Goal: Task Accomplishment & Management: Manage account settings

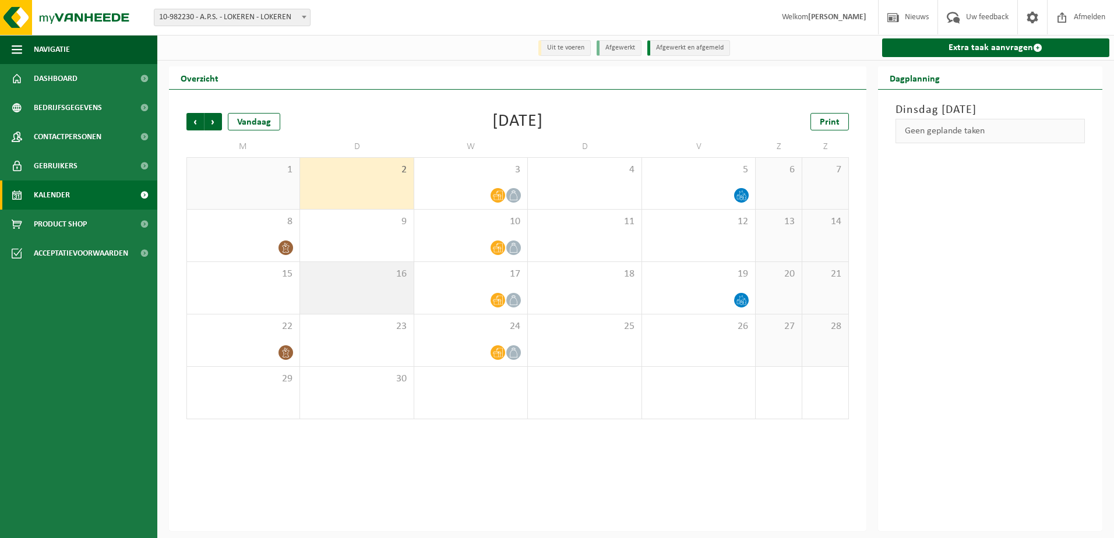
click at [362, 287] on div "16" at bounding box center [356, 288] width 113 height 52
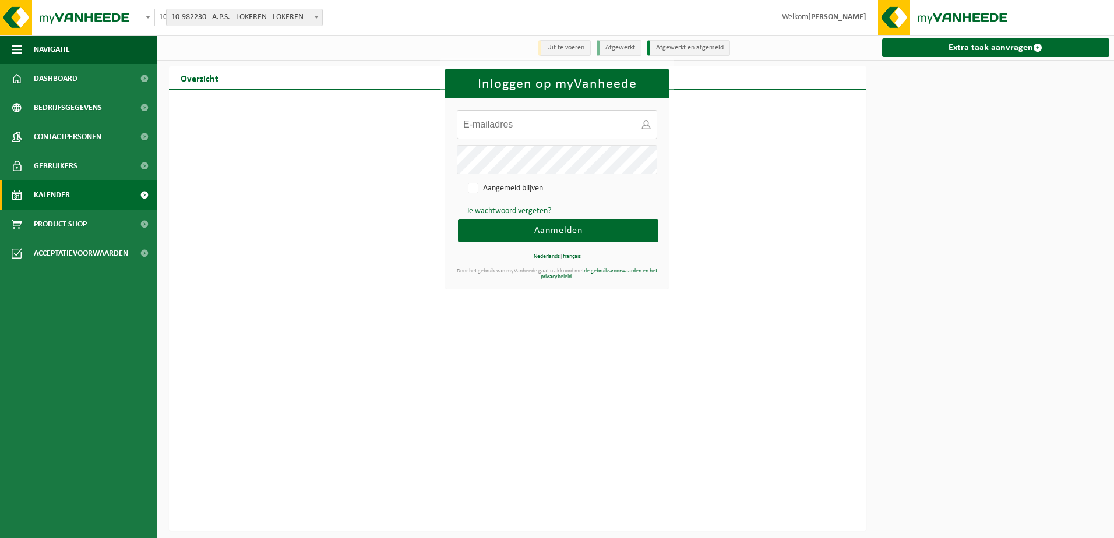
click at [556, 133] on input "E-mailadres:" at bounding box center [557, 124] width 200 height 29
type input "[PERSON_NAME][EMAIL_ADDRESS][PERSON_NAME][DOMAIN_NAME]"
click at [458, 219] on button "Aanmelden" at bounding box center [558, 230] width 200 height 23
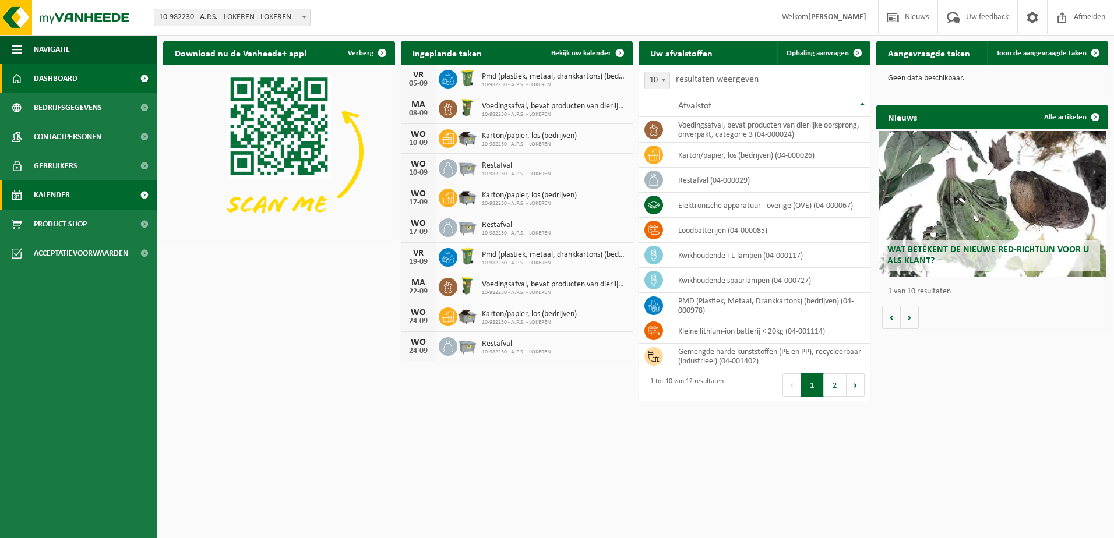
click at [65, 196] on span "Kalender" at bounding box center [52, 195] width 36 height 29
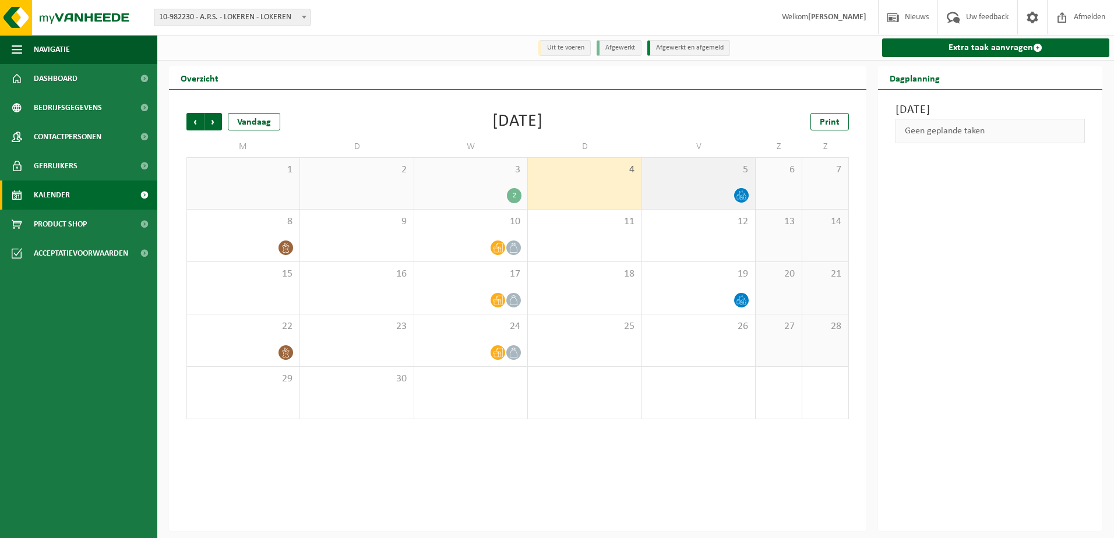
click at [717, 190] on div at bounding box center [698, 196] width 101 height 16
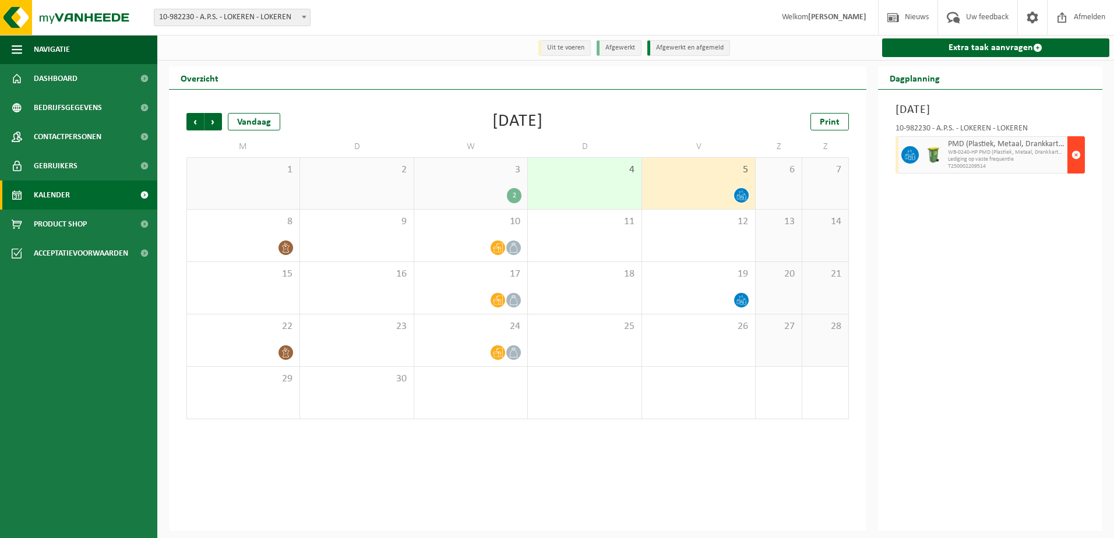
click at [1074, 154] on span "button" at bounding box center [1075, 154] width 9 height 23
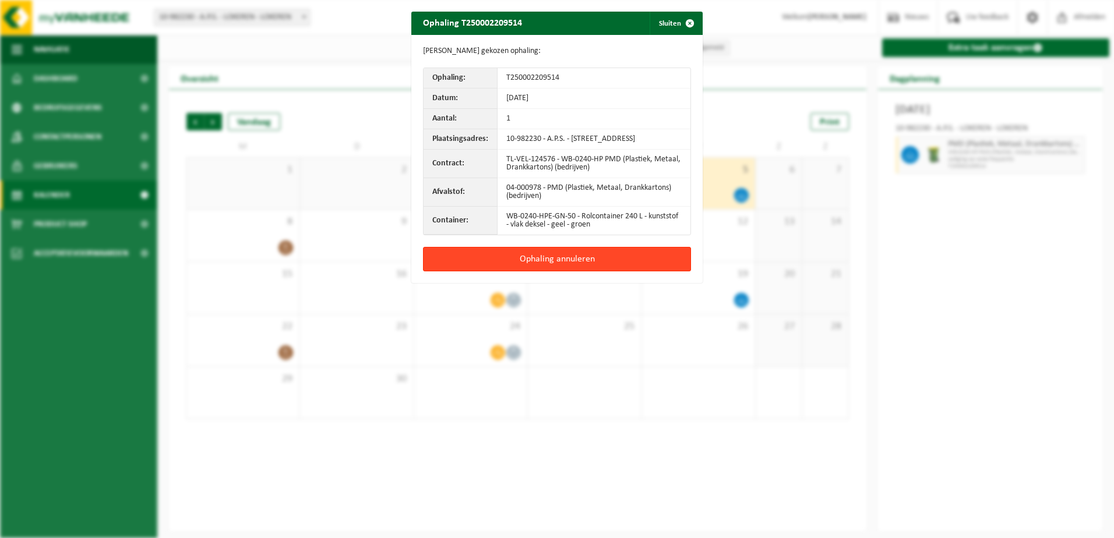
click at [578, 267] on button "Ophaling annuleren" at bounding box center [557, 259] width 268 height 24
